Goal: Transaction & Acquisition: Purchase product/service

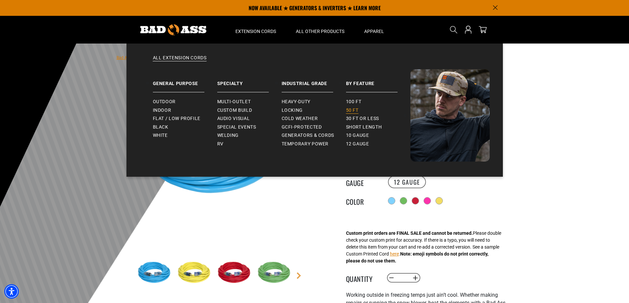
click at [351, 111] on span "50 ft" at bounding box center [352, 111] width 13 height 6
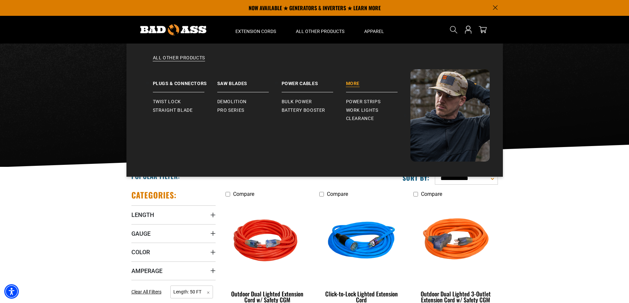
click at [355, 83] on link "More" at bounding box center [378, 80] width 64 height 23
